Goal: Task Accomplishment & Management: Use online tool/utility

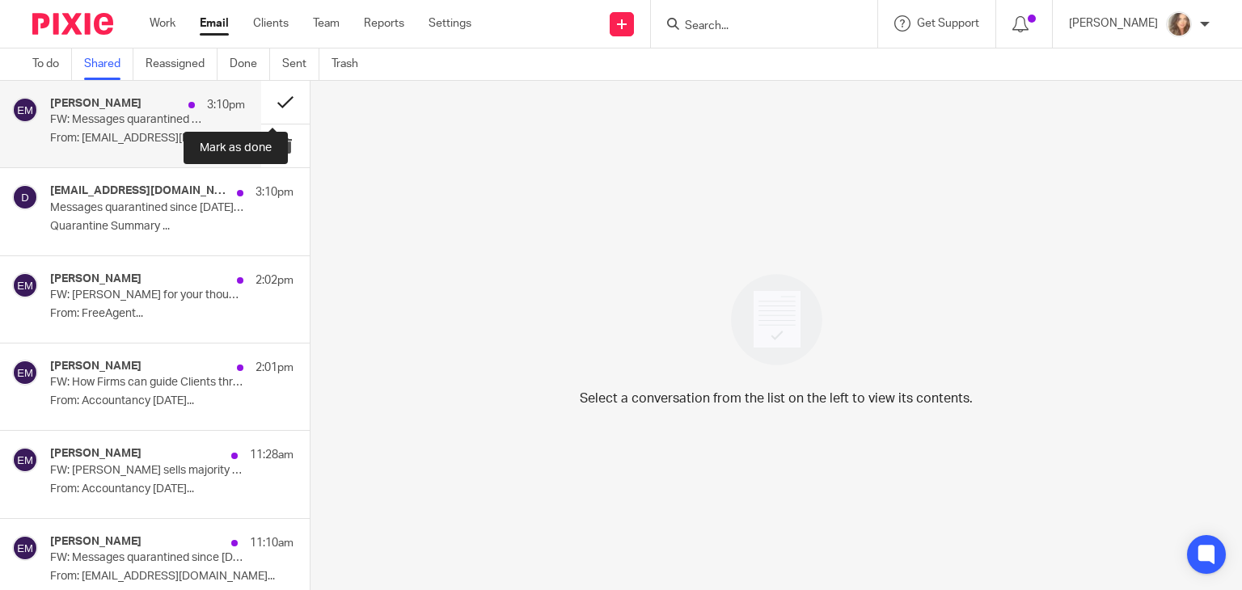
click at [274, 101] on button at bounding box center [285, 102] width 49 height 43
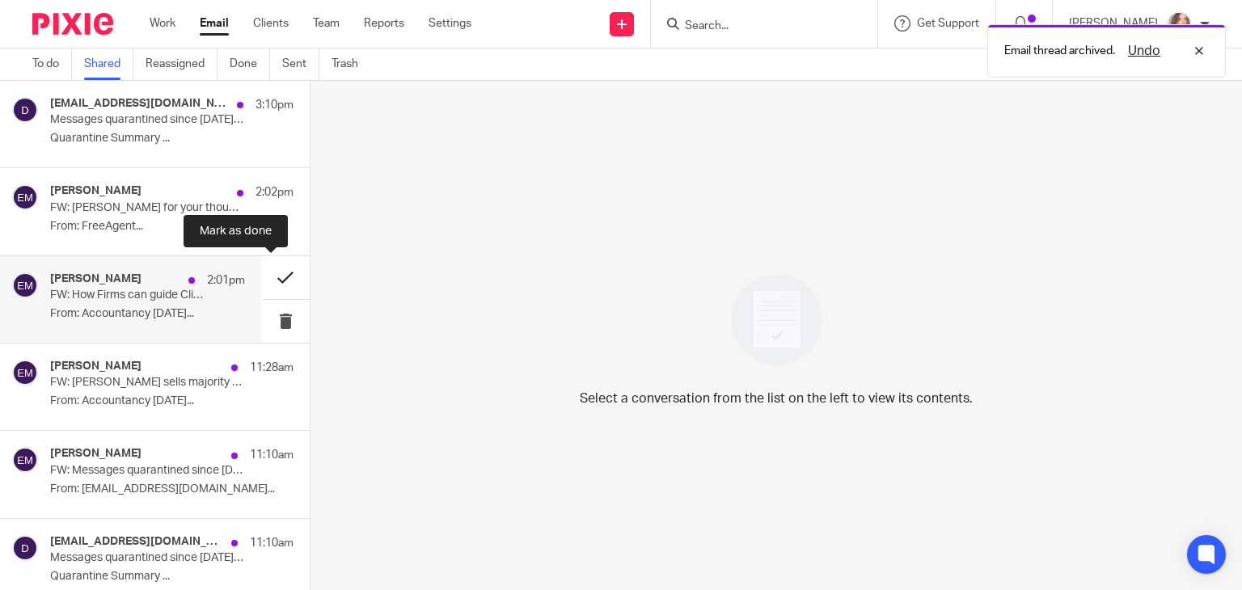
click at [271, 273] on button at bounding box center [285, 277] width 49 height 43
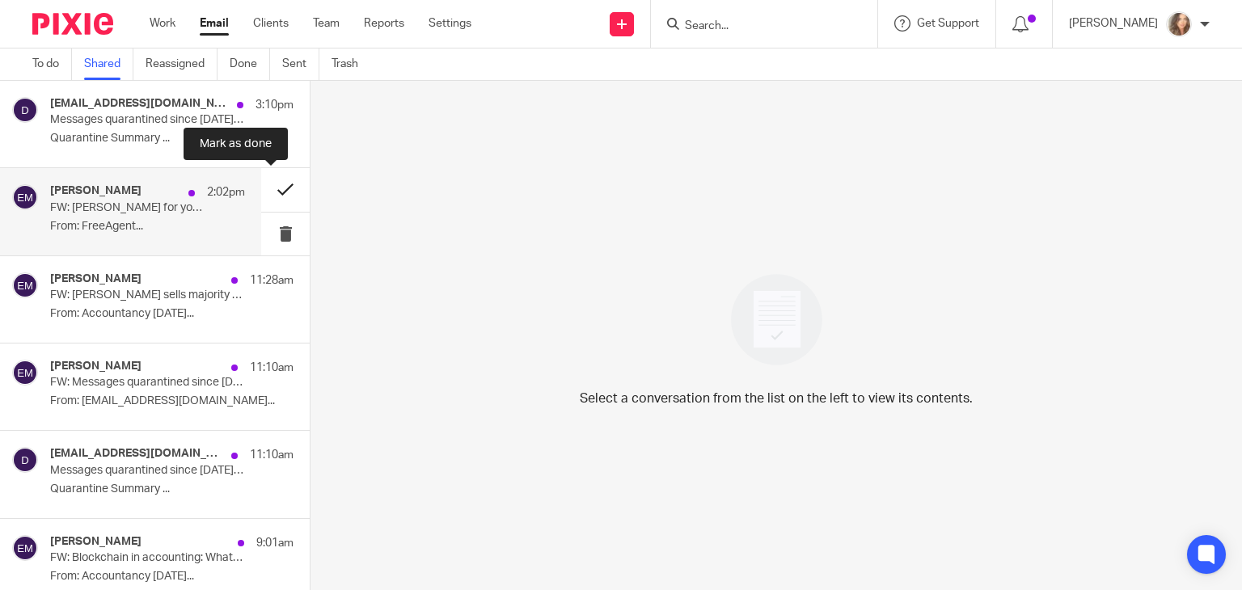
click at [275, 182] on button at bounding box center [285, 189] width 49 height 43
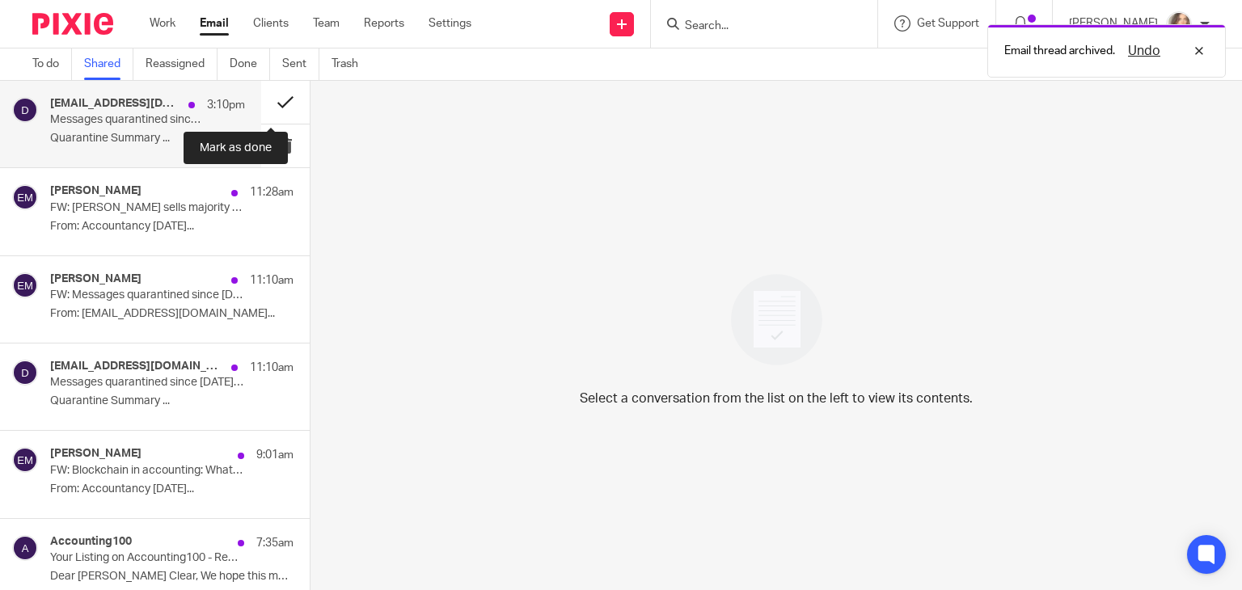
click at [269, 108] on button at bounding box center [285, 102] width 49 height 43
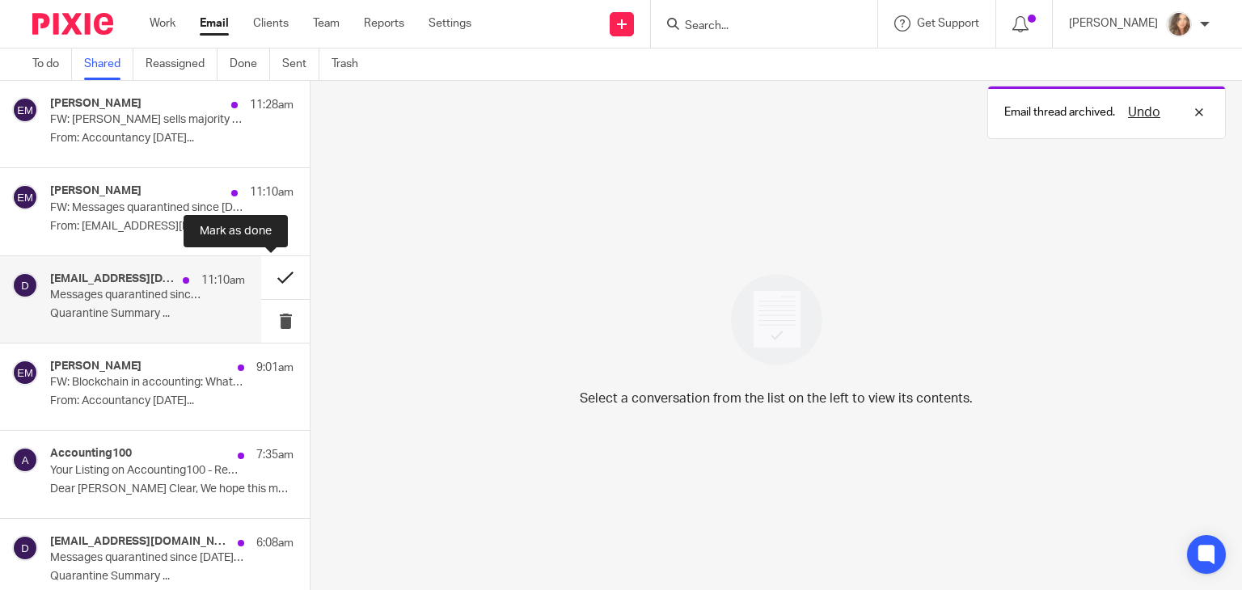
click at [265, 277] on button at bounding box center [285, 277] width 49 height 43
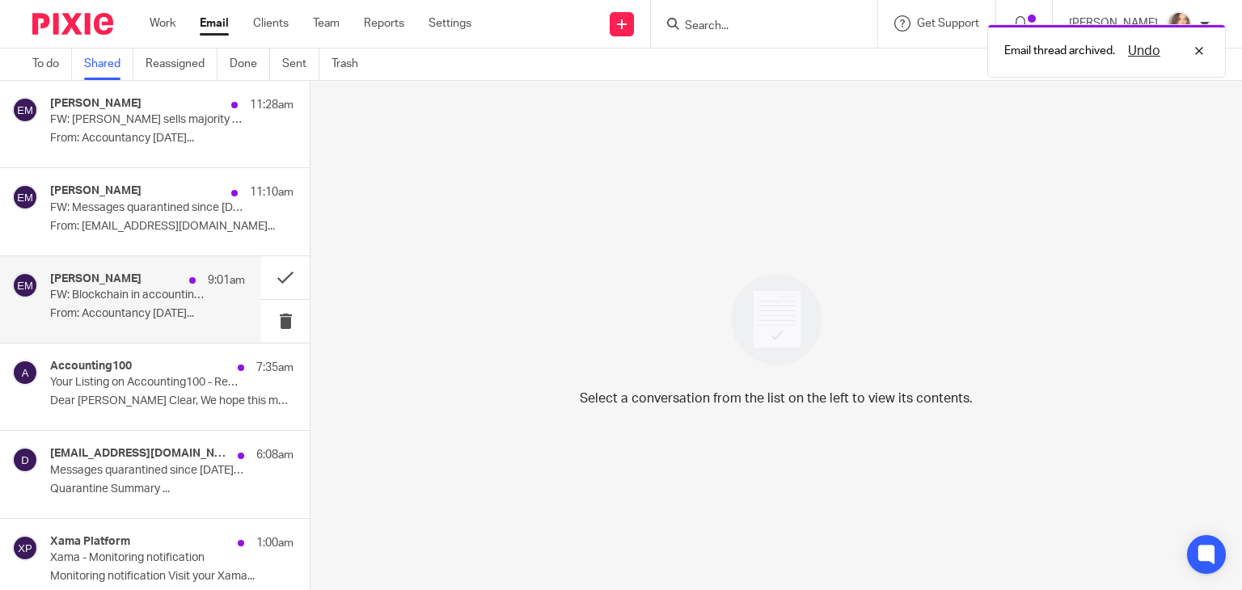
click at [163, 315] on p "From: Accountancy Today..." at bounding box center [147, 314] width 195 height 14
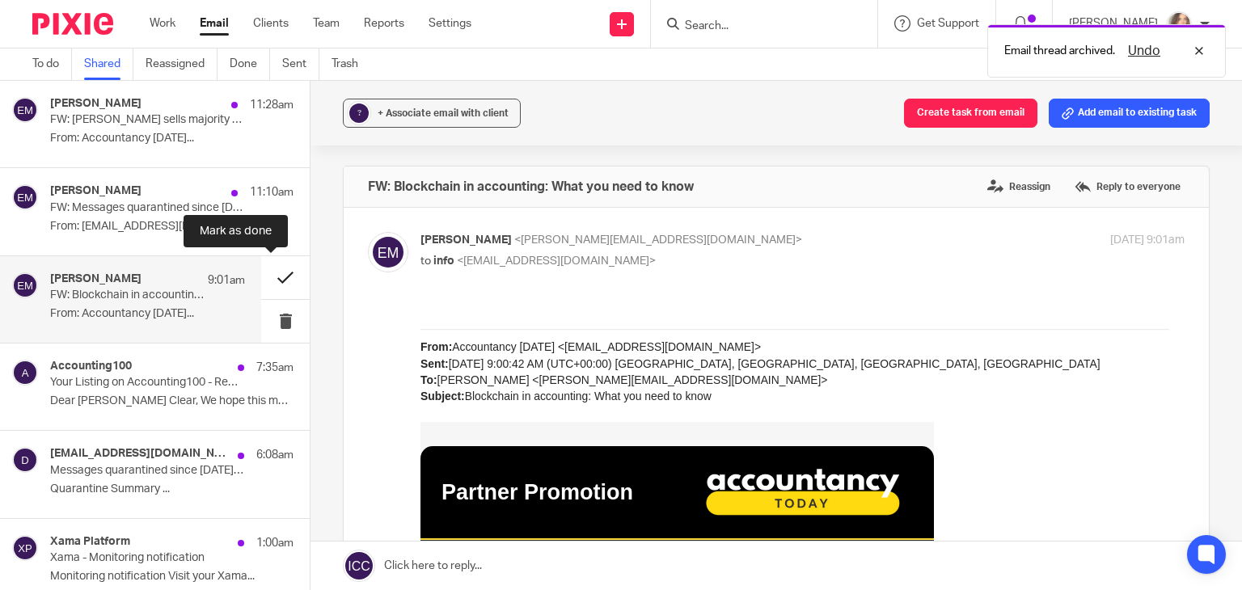
click at [275, 272] on button at bounding box center [285, 277] width 49 height 43
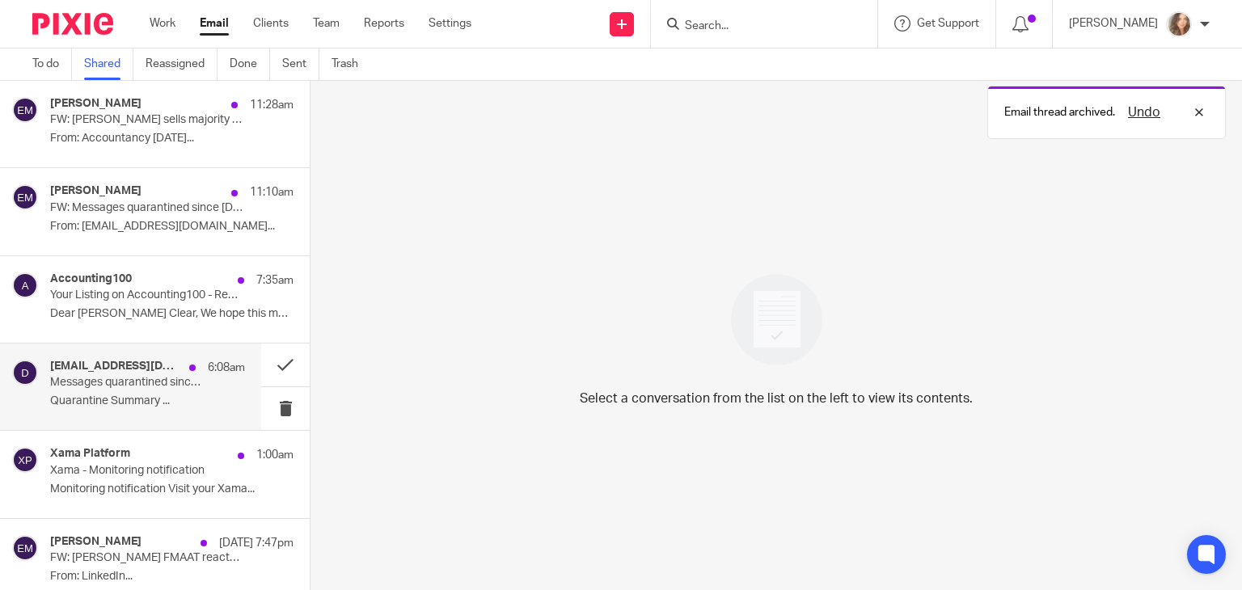
click at [121, 386] on p "Messages quarantined since Aug 20, 2025 03:00 PM for info@carterclear.co.uk" at bounding box center [128, 383] width 156 height 14
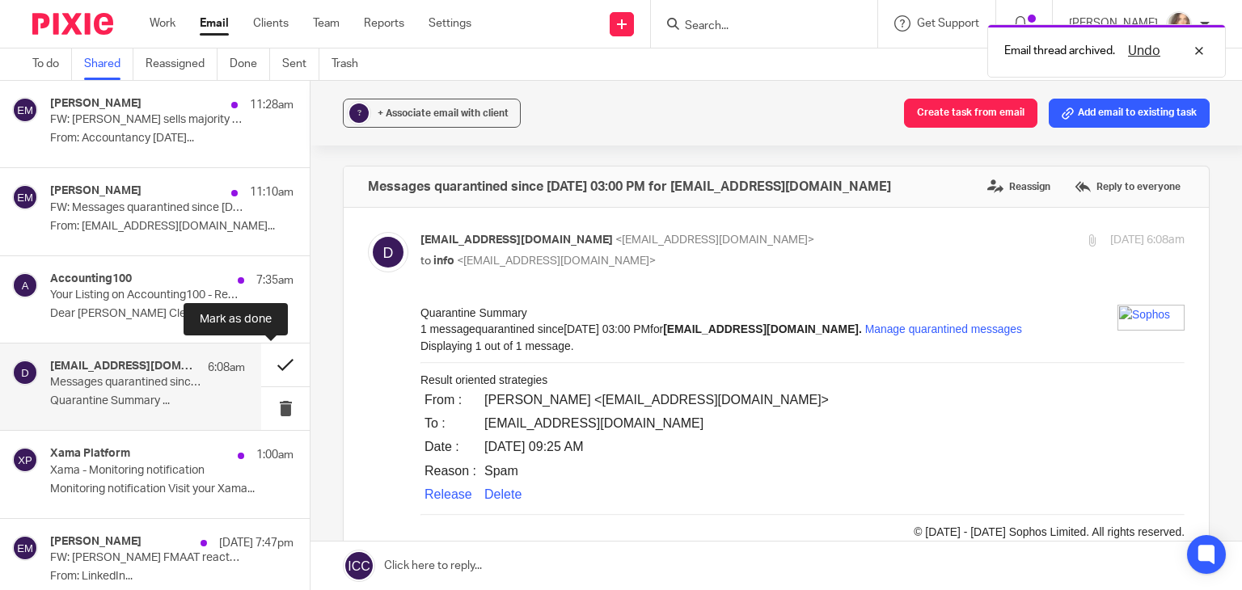
click at [269, 363] on button at bounding box center [285, 365] width 49 height 43
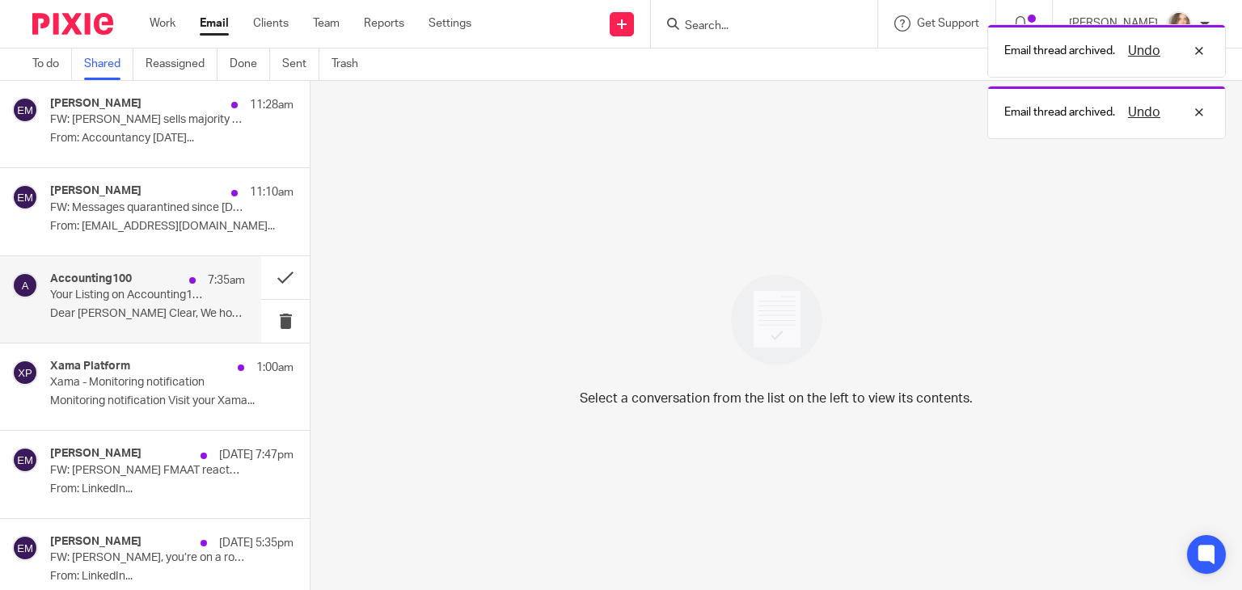
click at [162, 296] on p "Your Listing on Accounting100 - Reminder for Carter Clear" at bounding box center [128, 296] width 156 height 14
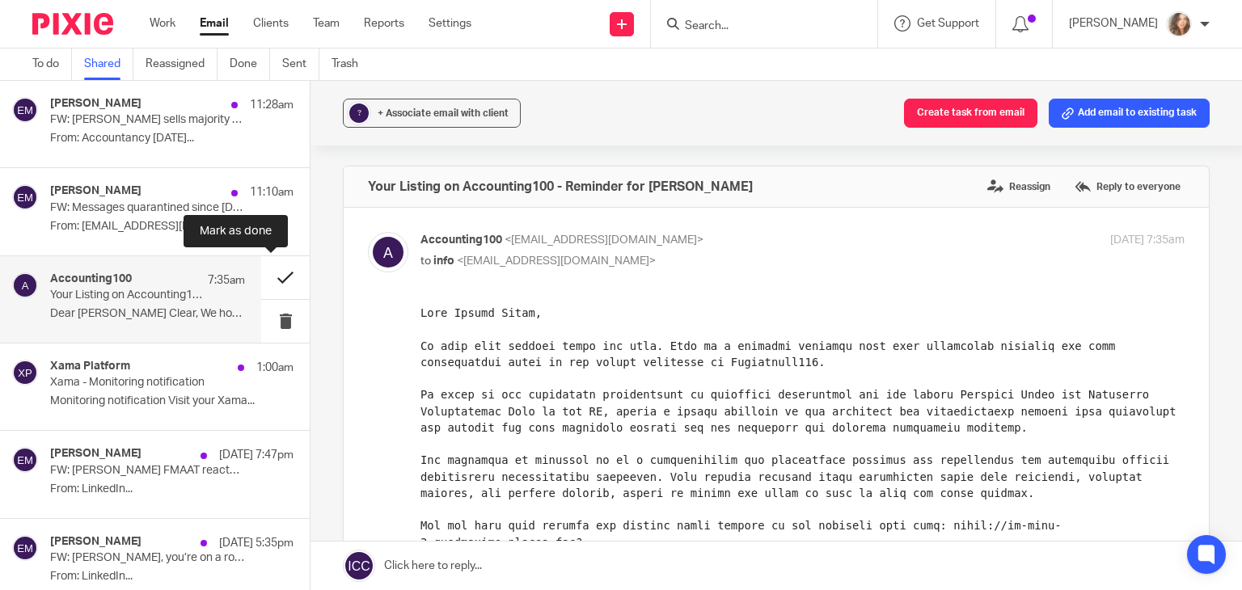
click at [271, 276] on button at bounding box center [285, 277] width 49 height 43
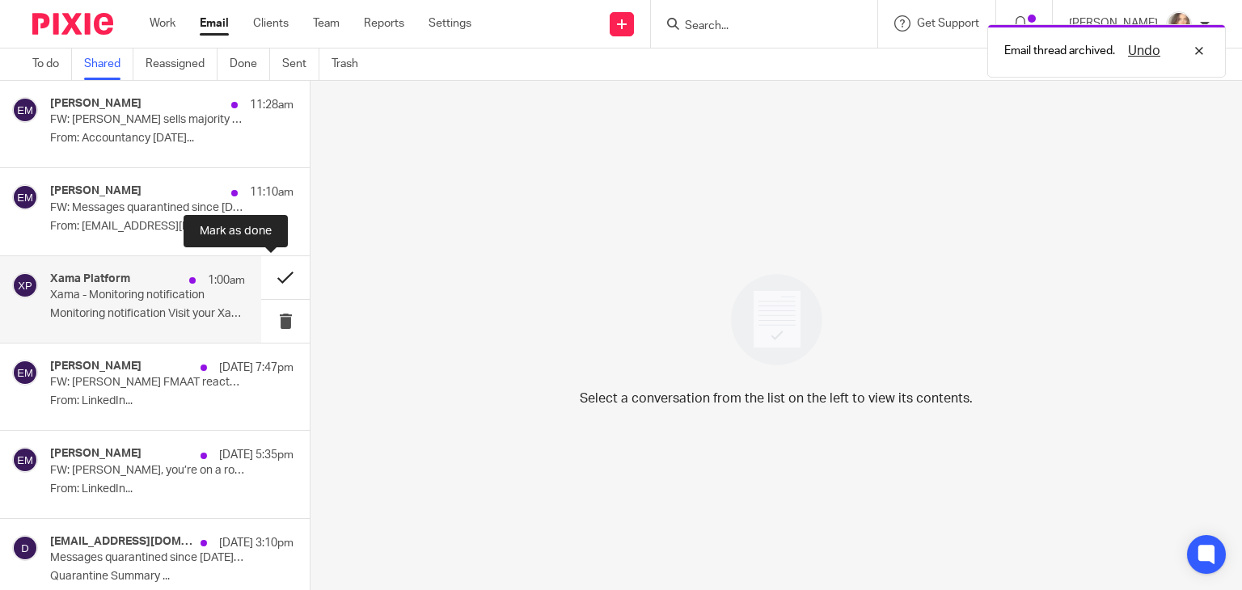
click at [271, 277] on button at bounding box center [285, 277] width 49 height 43
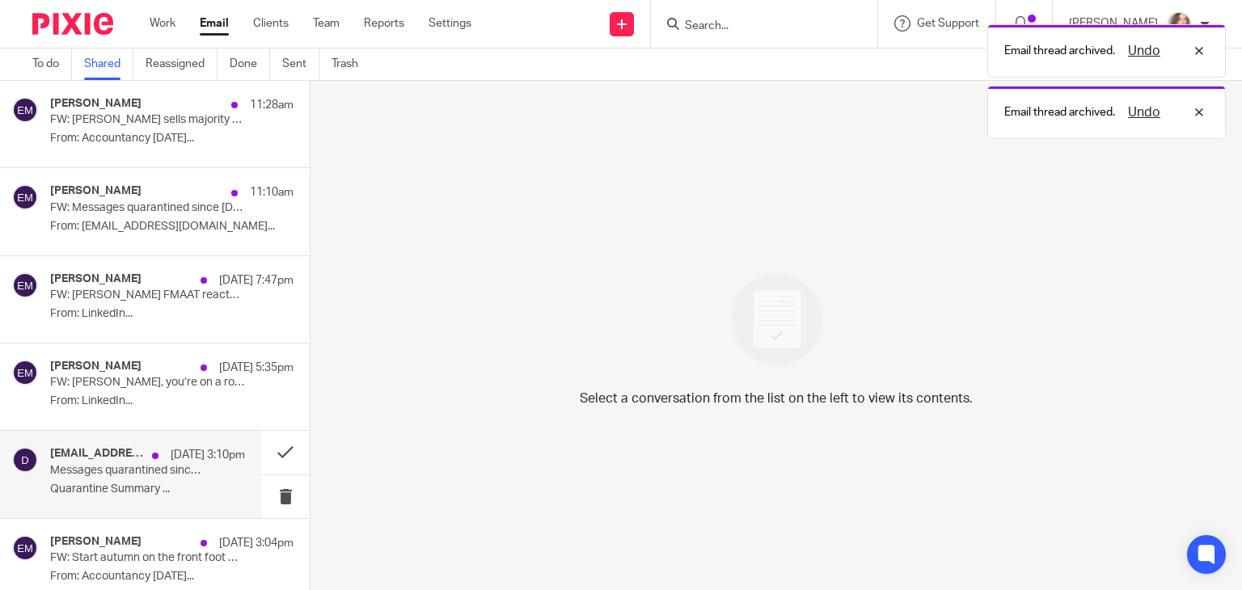
click at [129, 485] on p "Quarantine Summary ..." at bounding box center [147, 490] width 195 height 14
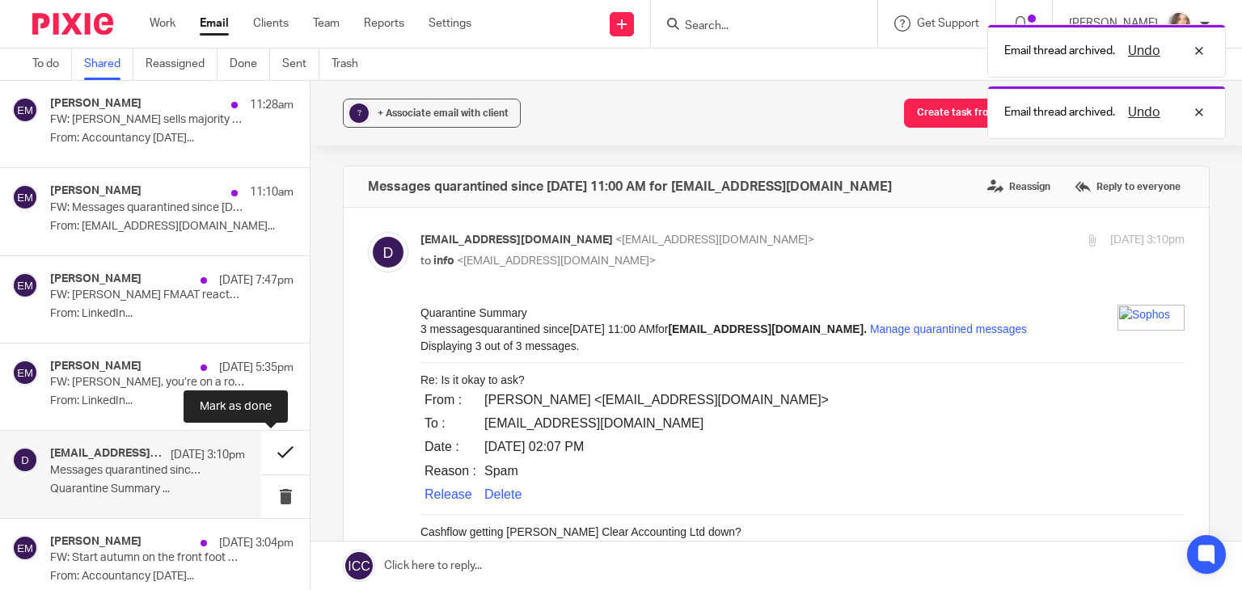
click at [273, 450] on button at bounding box center [285, 452] width 49 height 43
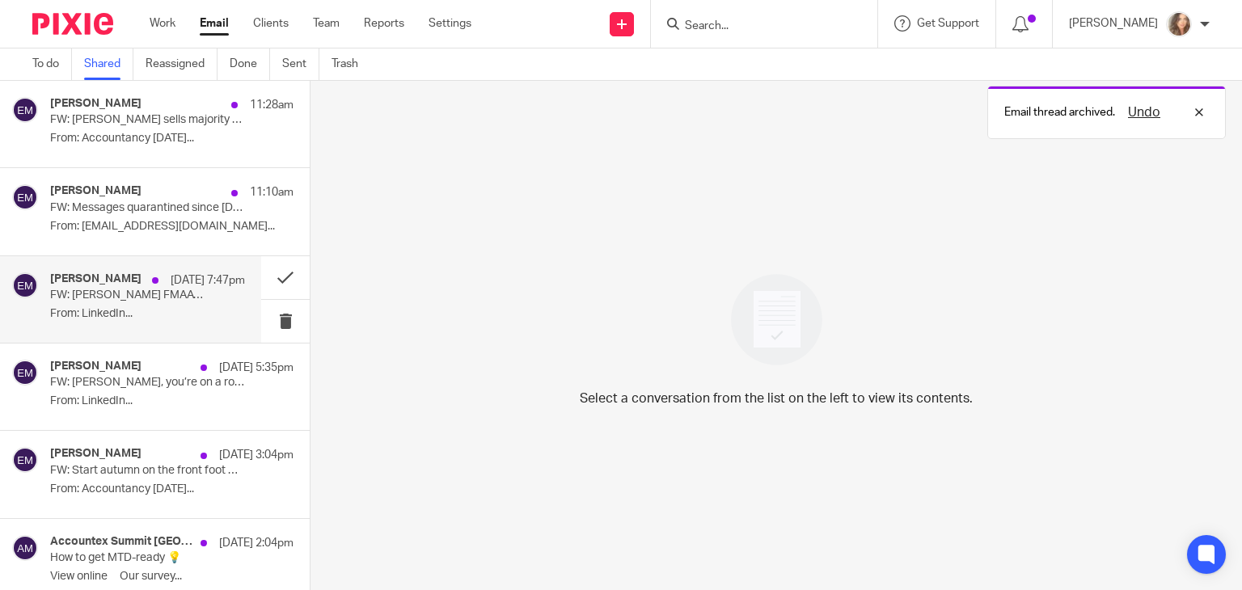
click at [142, 298] on p "FW: Caroline Carter FMAAT reacted to this post: August… My Favourite Month…" at bounding box center [128, 296] width 156 height 14
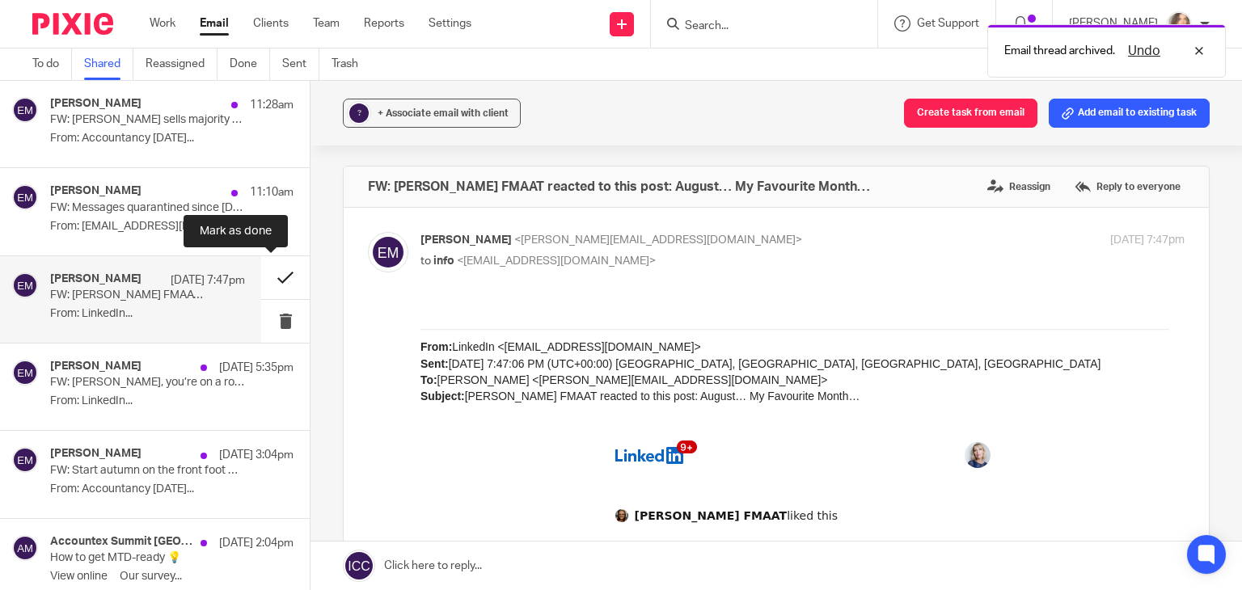
click at [272, 278] on button at bounding box center [285, 277] width 49 height 43
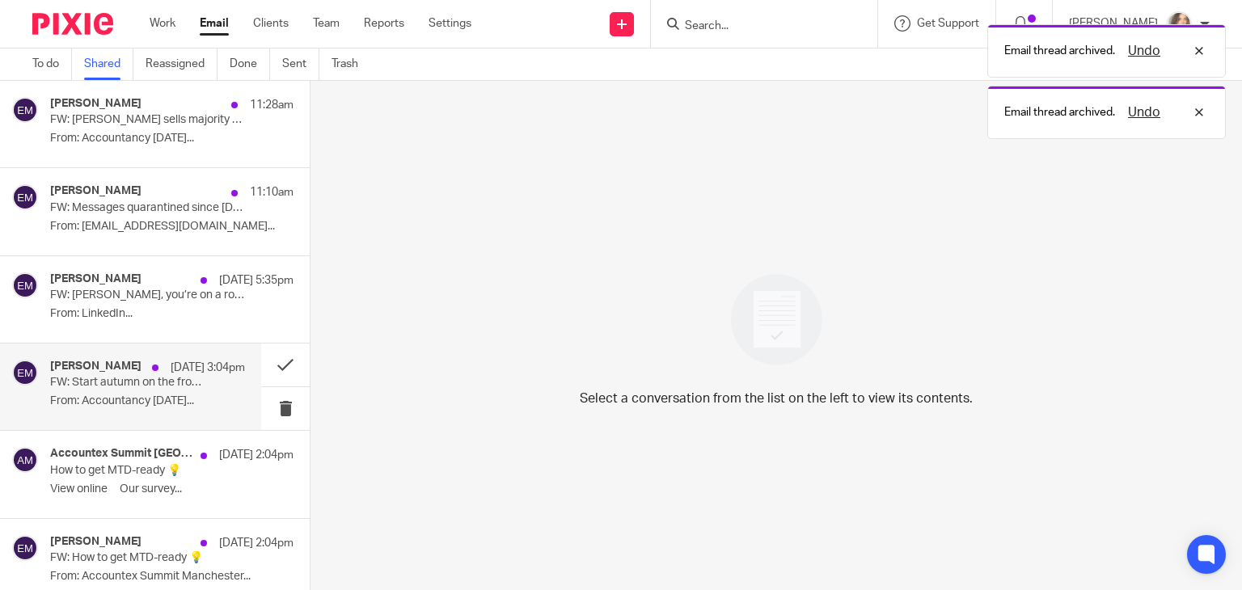
click at [91, 388] on p "FW: Start autumn on the front foot — turn your capacity crunch into an opportun…" at bounding box center [128, 383] width 156 height 14
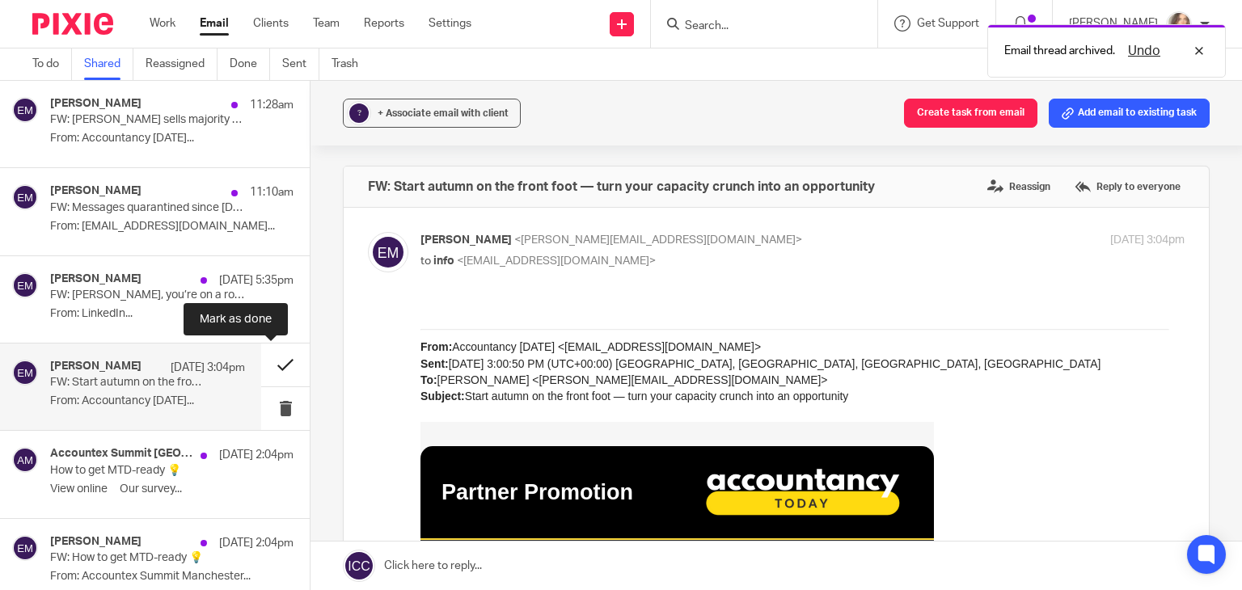
click at [273, 359] on button at bounding box center [285, 365] width 49 height 43
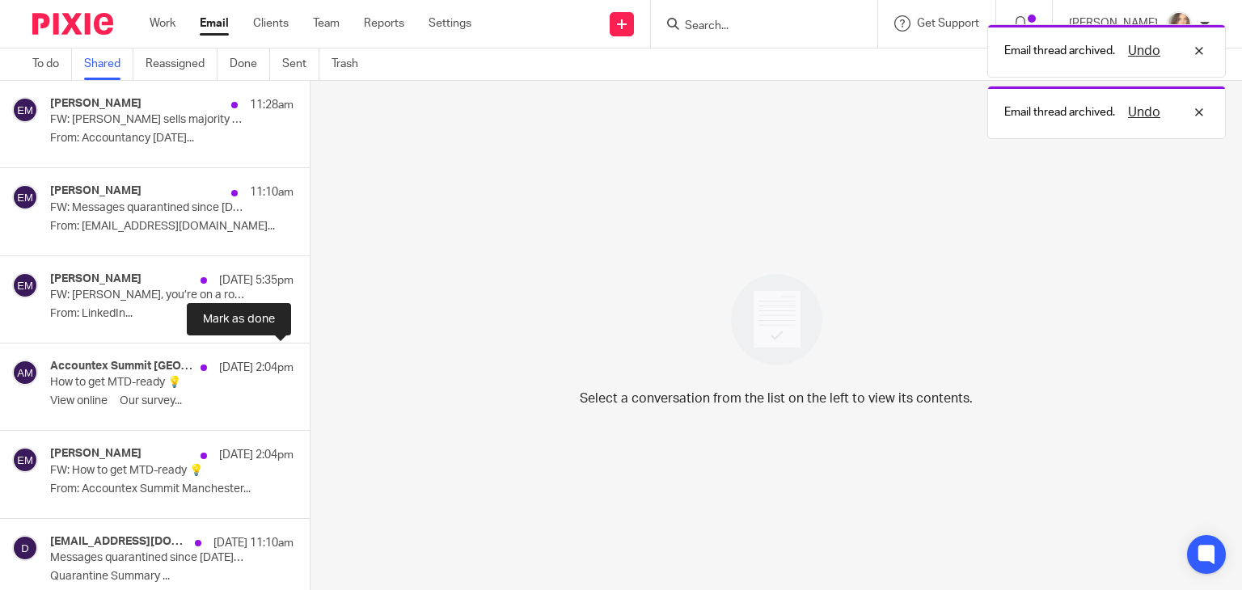
click at [310, 359] on button at bounding box center [316, 365] width 13 height 43
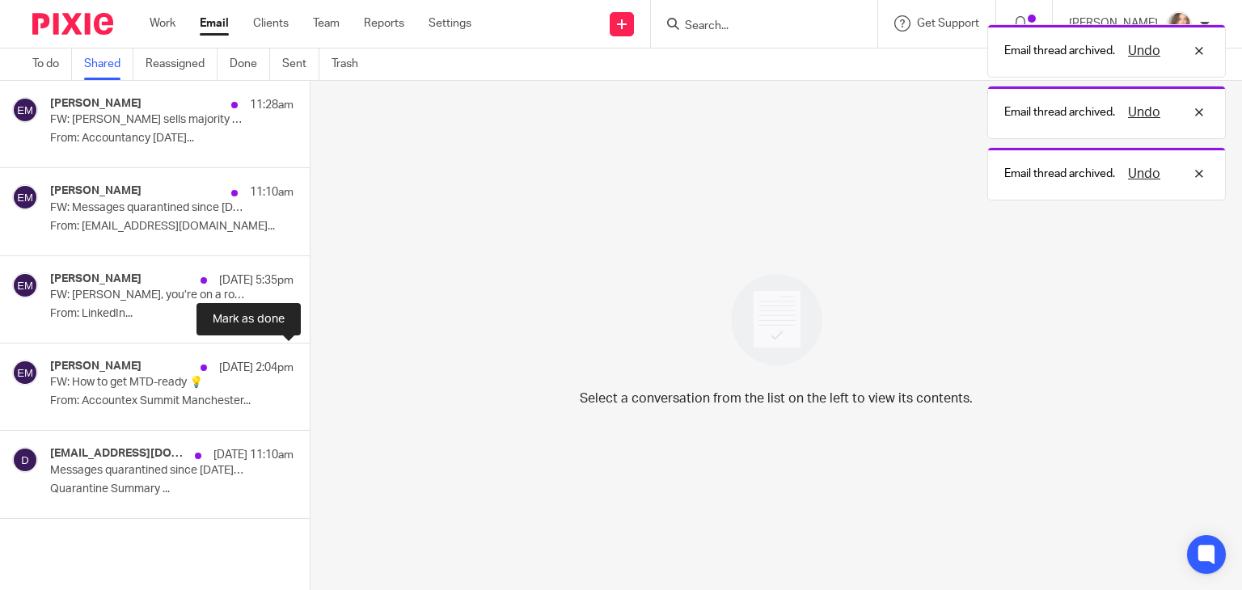
click at [310, 359] on button at bounding box center [316, 365] width 13 height 43
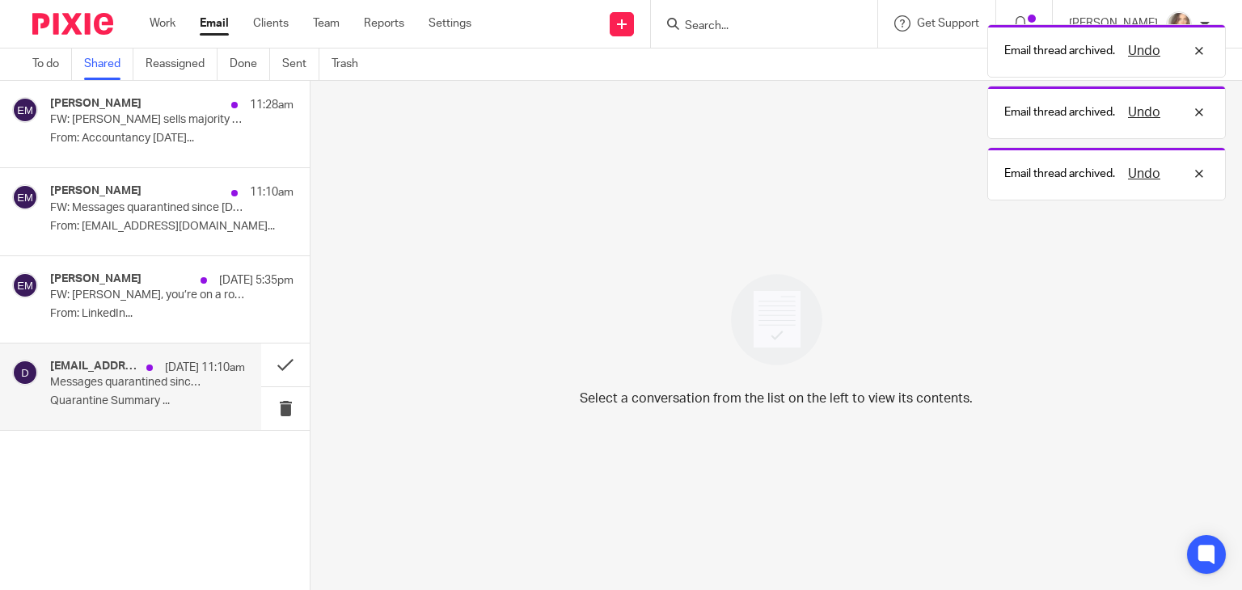
click at [127, 372] on h4 "do-not-reply@cloud.sophos.com" at bounding box center [94, 367] width 88 height 14
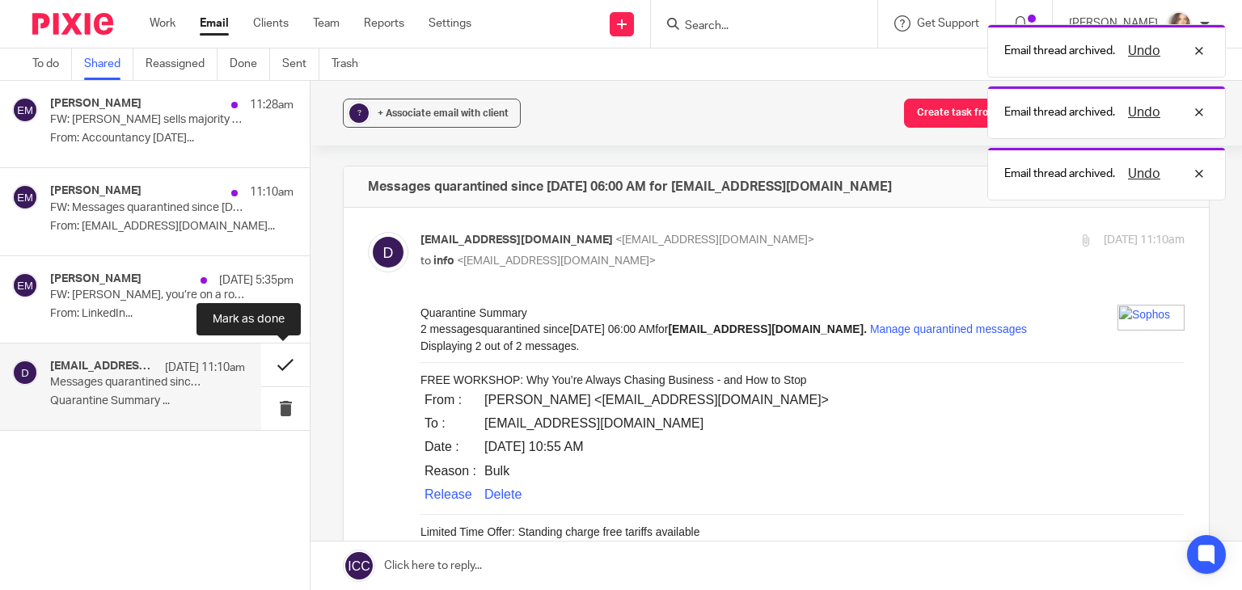
click at [282, 361] on button at bounding box center [285, 365] width 49 height 43
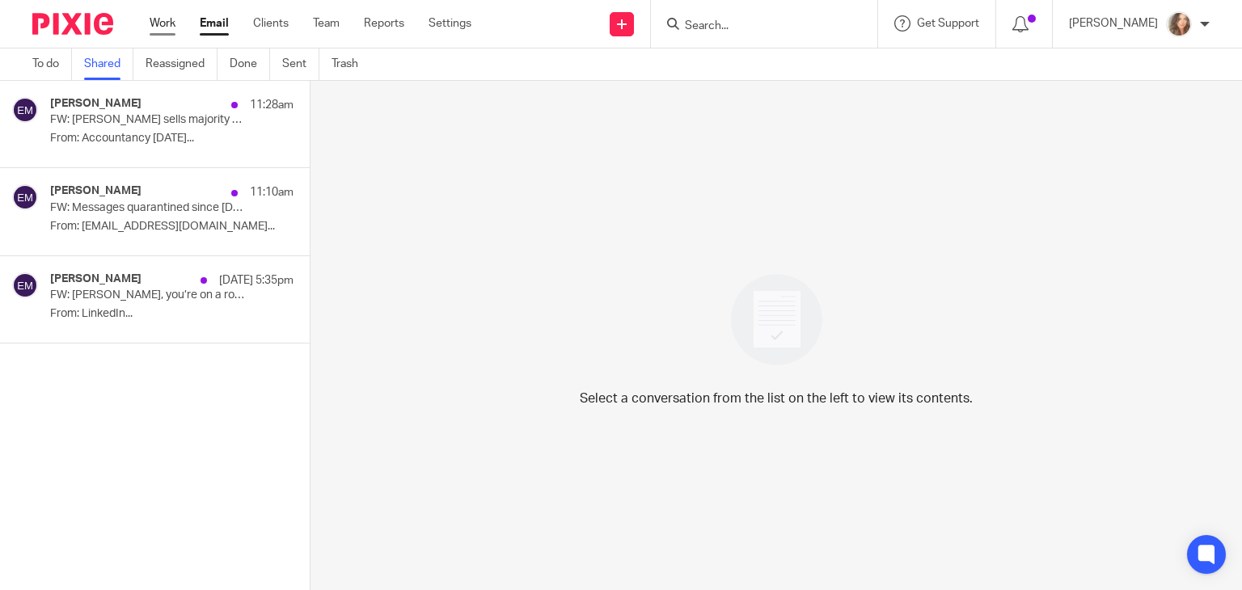
click at [165, 27] on link "Work" at bounding box center [163, 23] width 26 height 16
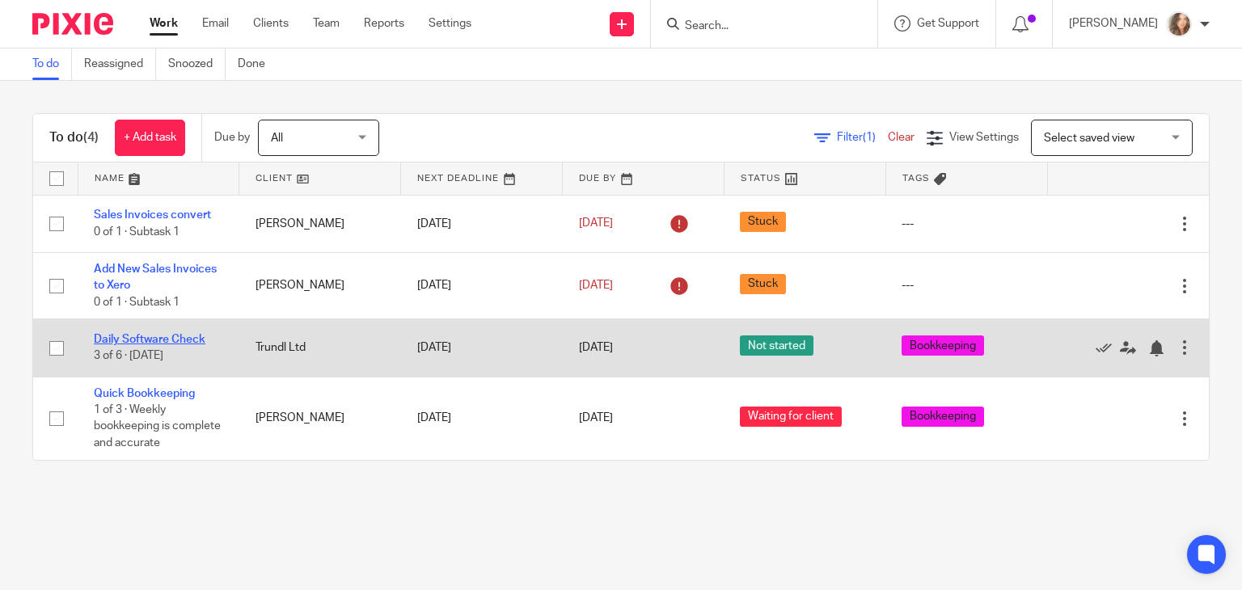
click at [149, 335] on link "Daily Software Check" at bounding box center [150, 339] width 112 height 11
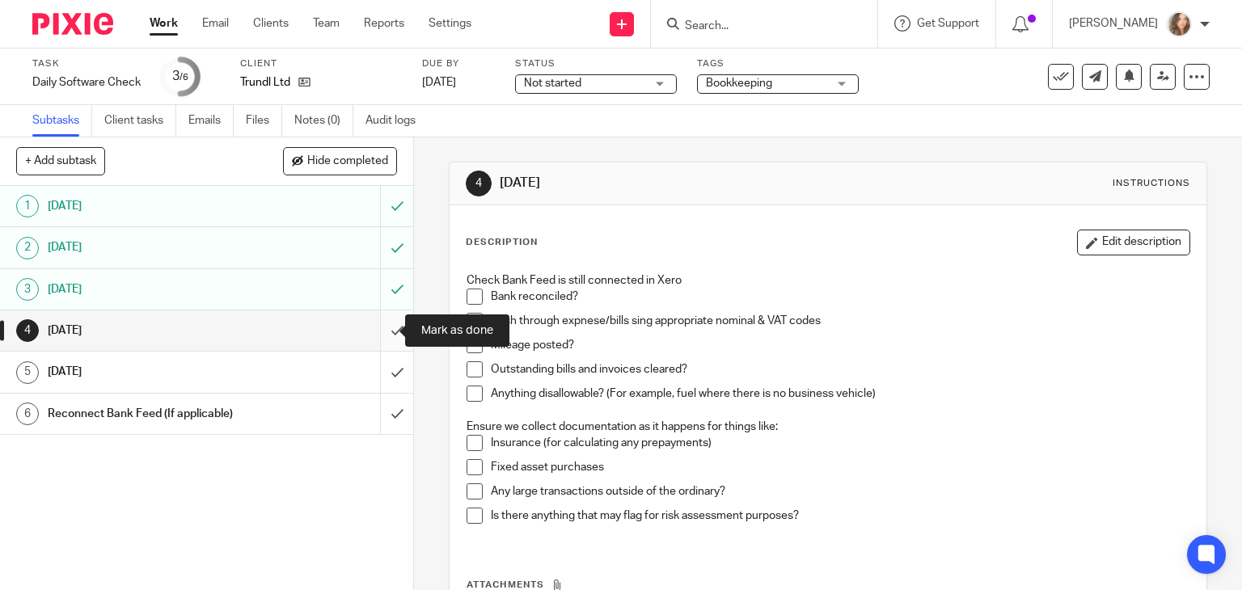
click at [382, 336] on input "submit" at bounding box center [206, 331] width 413 height 40
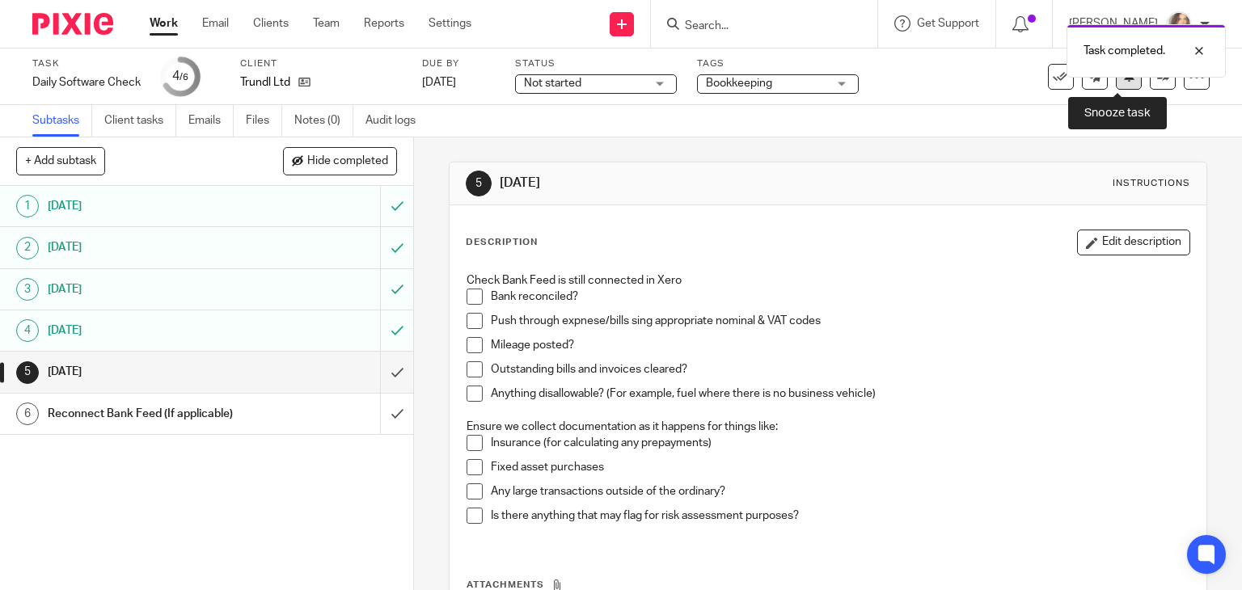
click at [1116, 85] on button at bounding box center [1129, 77] width 26 height 26
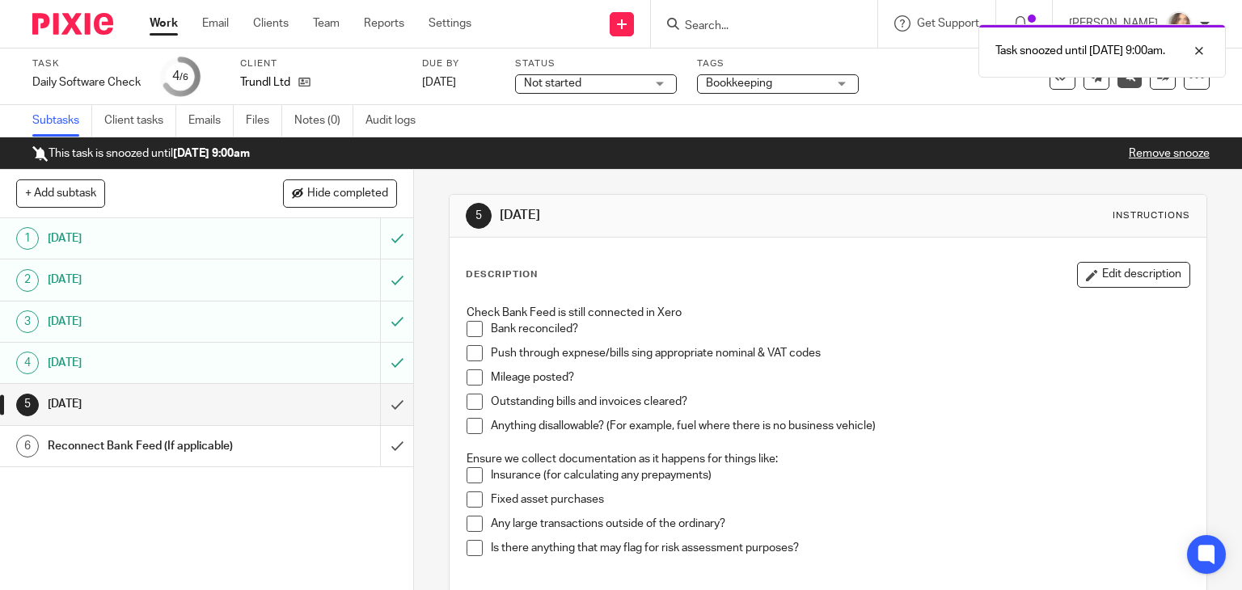
click at [161, 27] on link "Work" at bounding box center [164, 23] width 28 height 16
